Goal: Transaction & Acquisition: Purchase product/service

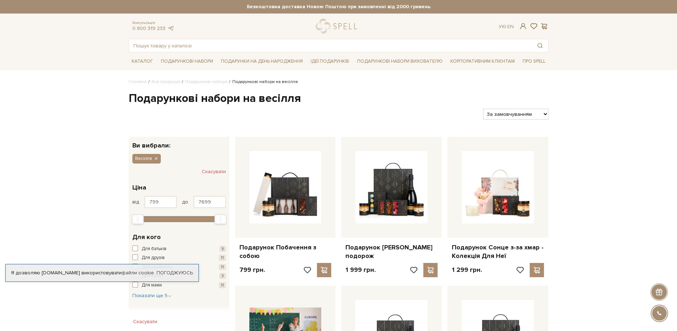
click at [483, 109] on select "За замовчуванням За Ціною (зростання) За Ціною (зменшення) Новинки За популярні…" at bounding box center [515, 114] width 65 height 11
select select "https://spellchocolate.com/our-productions/podarunkovi-box/vesillja?sort=p.pric…"
click option "За Ціною (зростання)" at bounding box center [0, 0] width 0 height 0
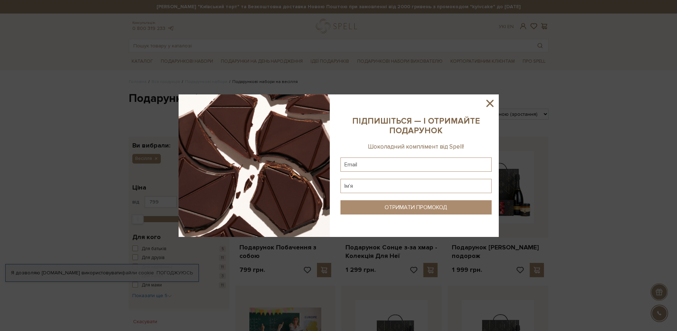
click at [493, 101] on icon at bounding box center [490, 103] width 12 height 12
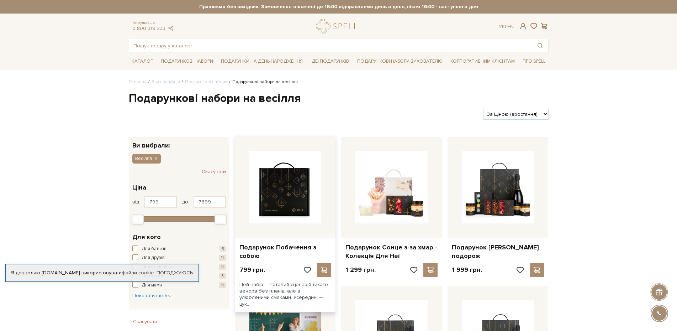
click at [282, 191] on img at bounding box center [285, 187] width 72 height 72
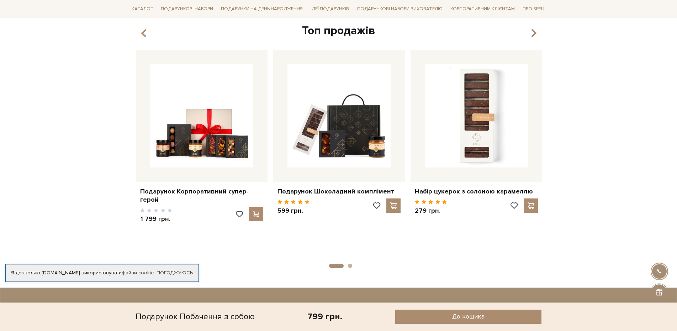
scroll to position [544, 0]
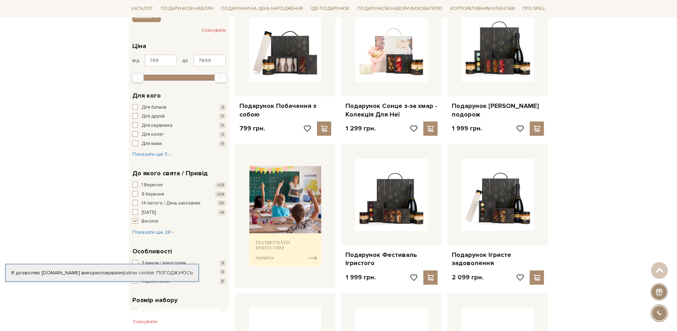
scroll to position [145, 0]
